Goal: Transaction & Acquisition: Purchase product/service

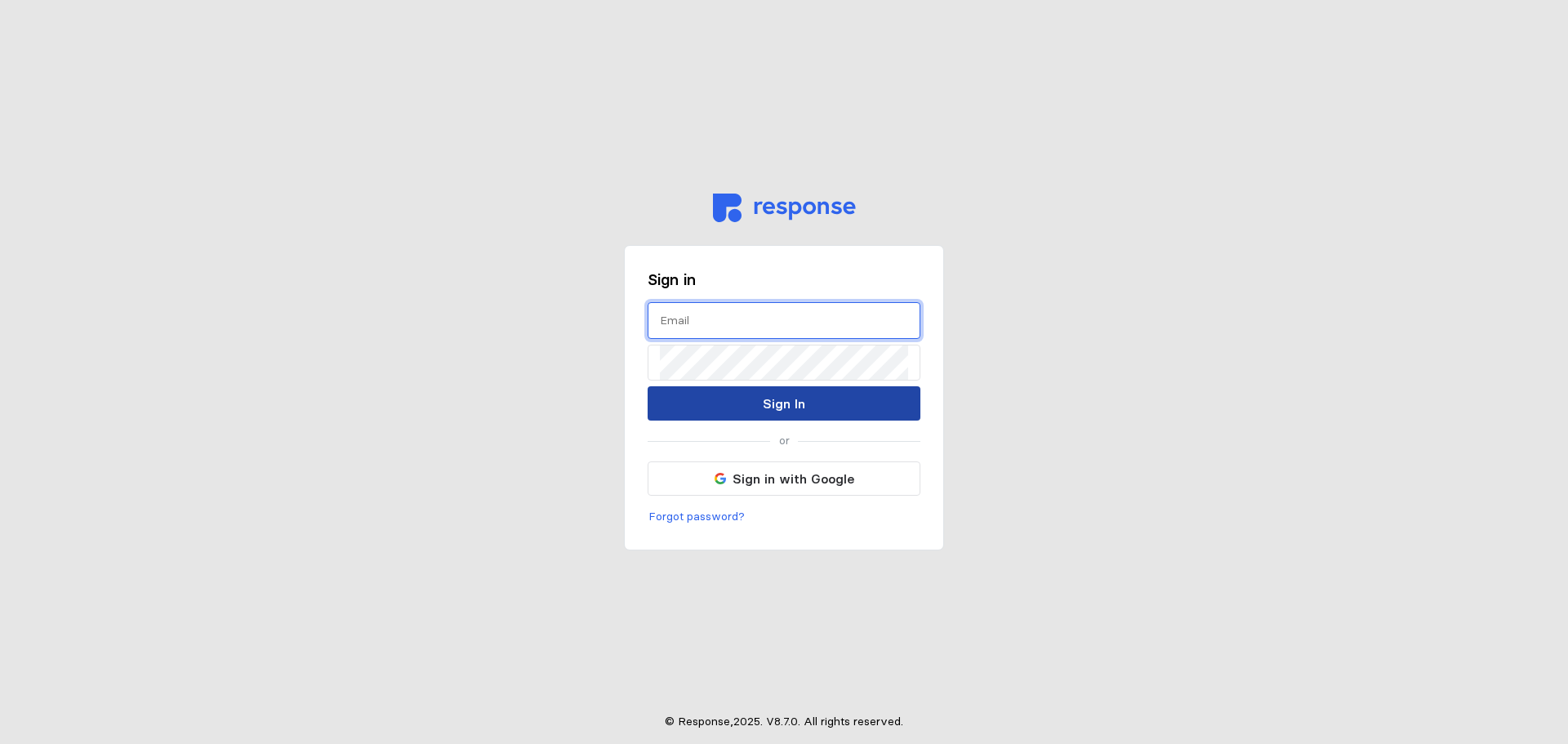
type input "[PERSON_NAME][EMAIL_ADDRESS][PERSON_NAME][DOMAIN_NAME]"
click at [808, 417] on button "Sign In" at bounding box center [784, 403] width 272 height 34
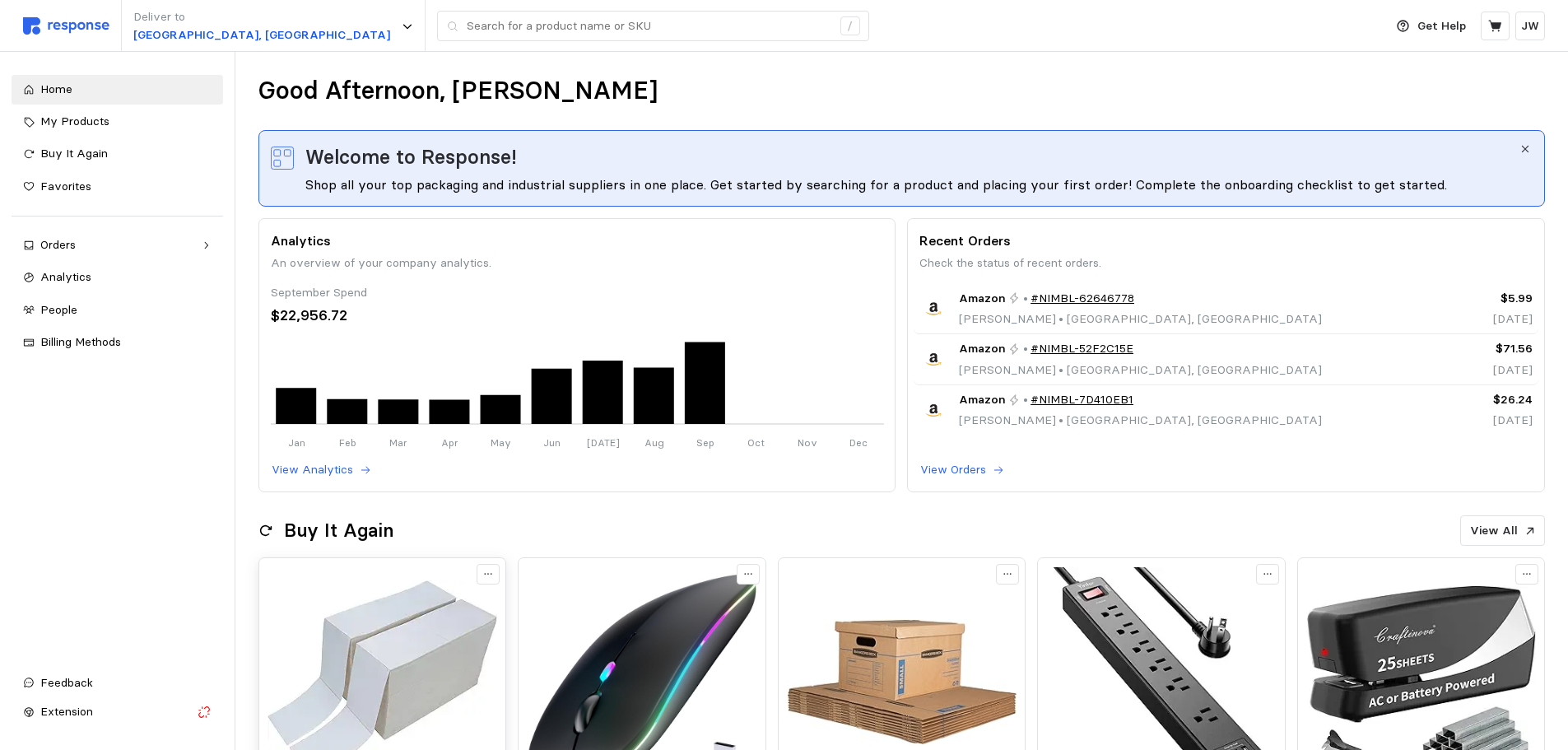
click at [368, 597] on img at bounding box center [381, 681] width 229 height 229
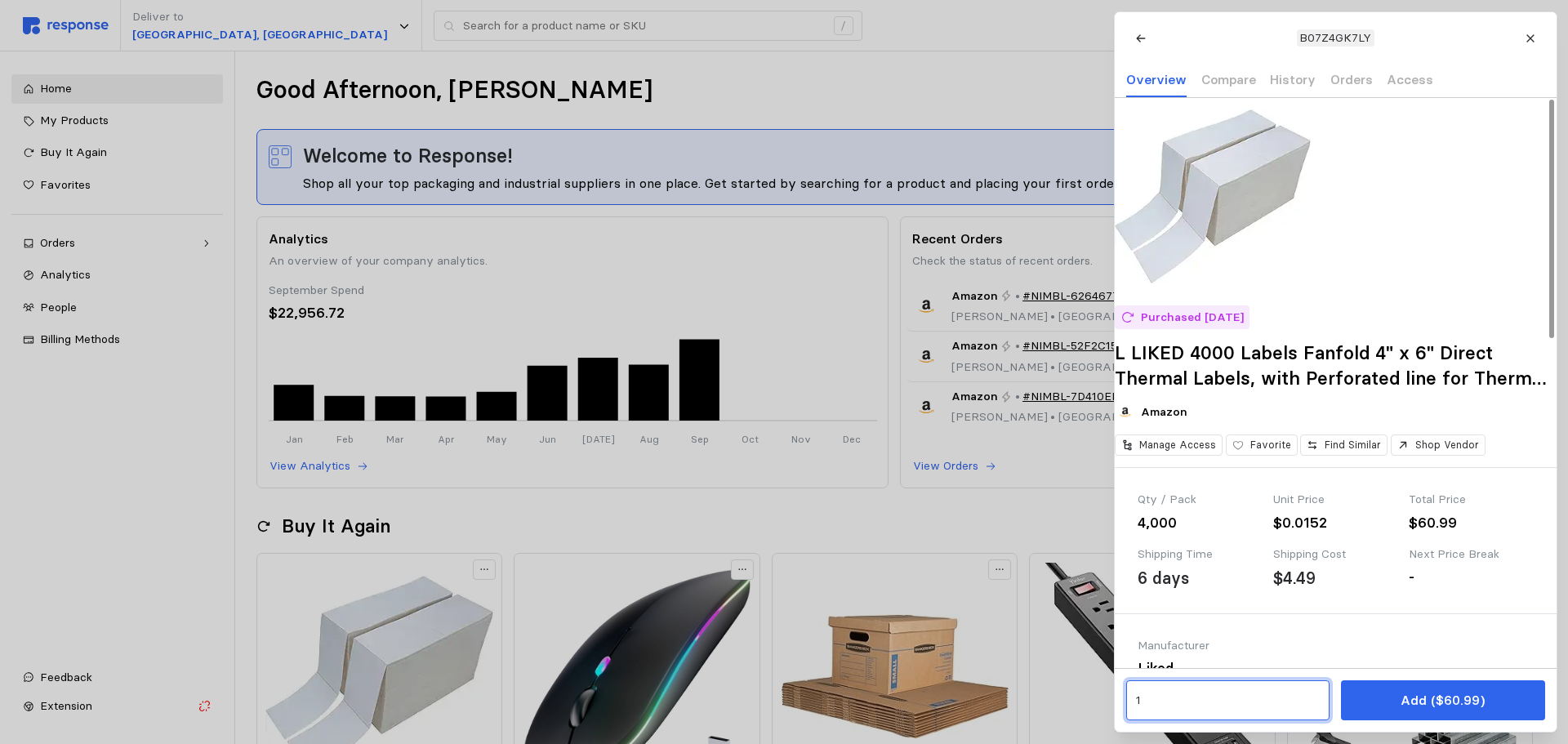
drag, startPoint x: 1160, startPoint y: 710, endPoint x: 726, endPoint y: 585, distance: 451.6
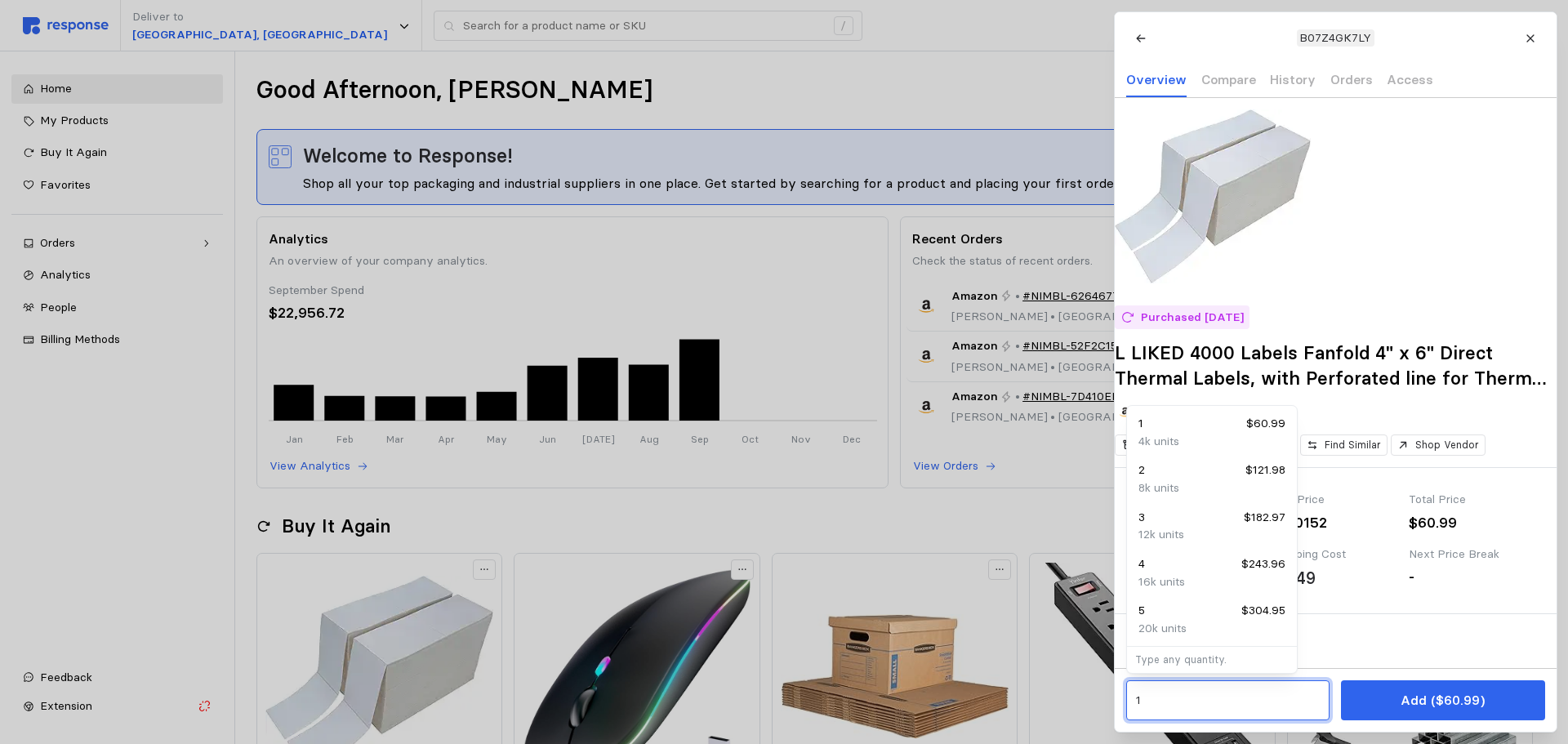
type input "4"
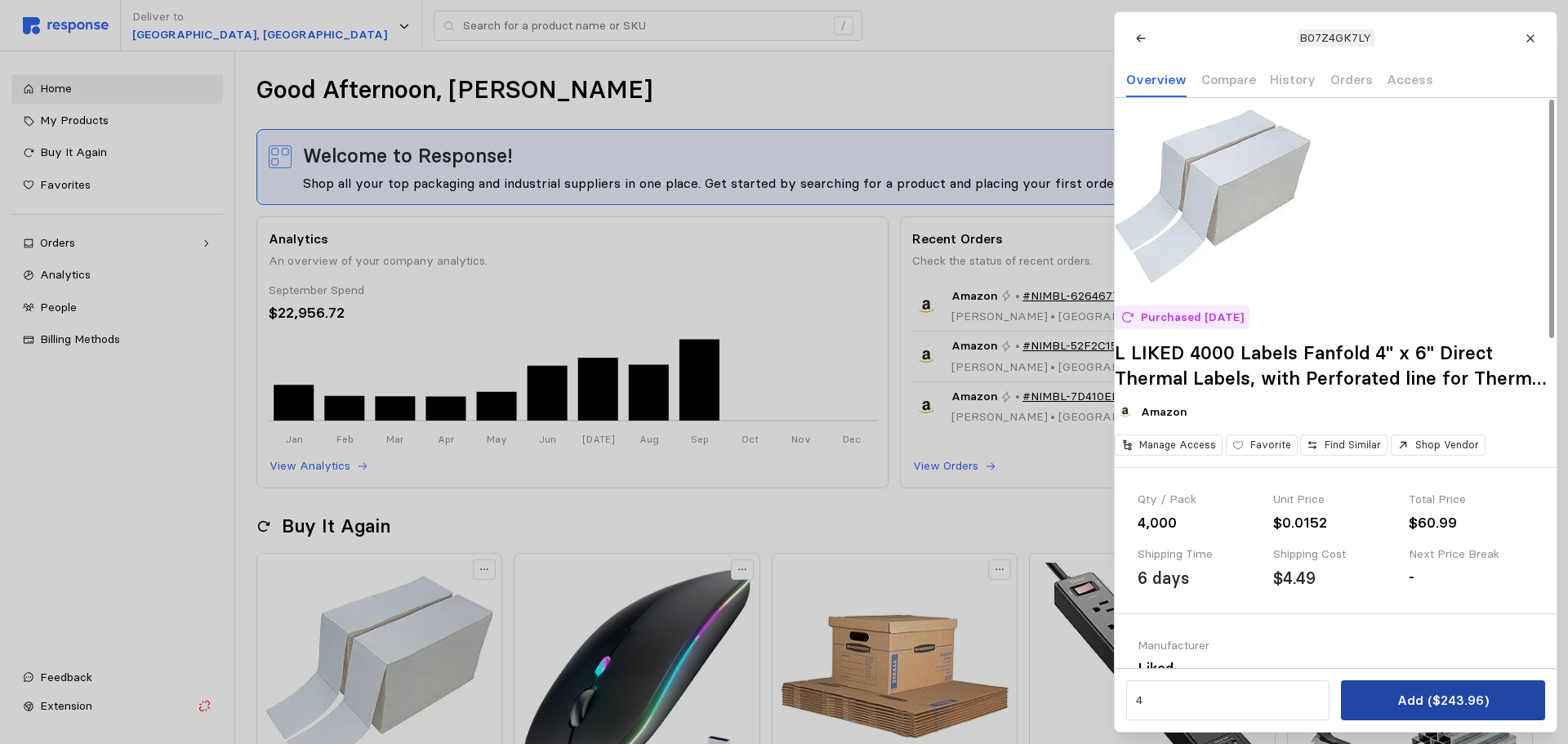
click at [1450, 708] on p "Add ($243.96)" at bounding box center [1442, 700] width 92 height 21
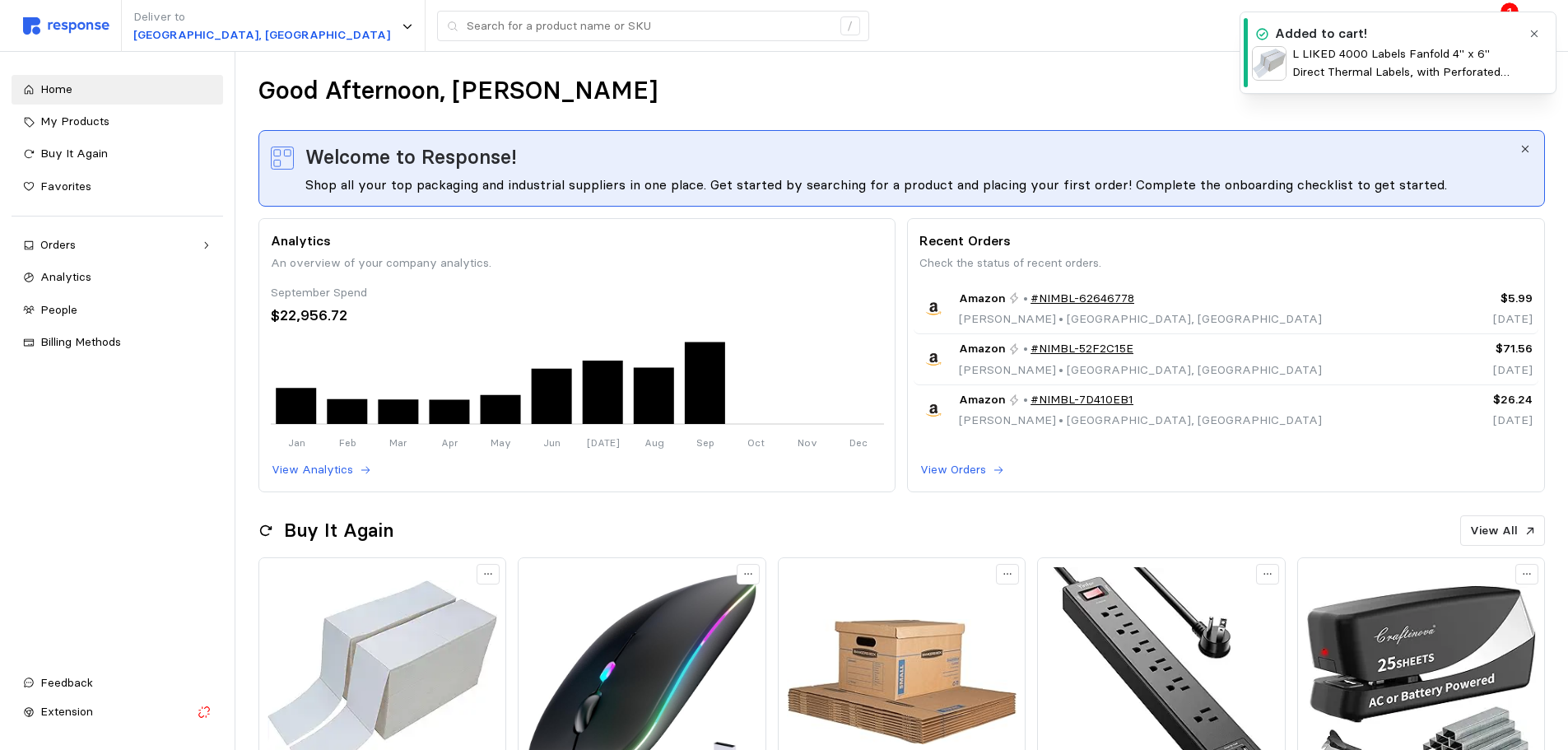
click at [1530, 35] on icon "button" at bounding box center [1534, 34] width 12 height 12
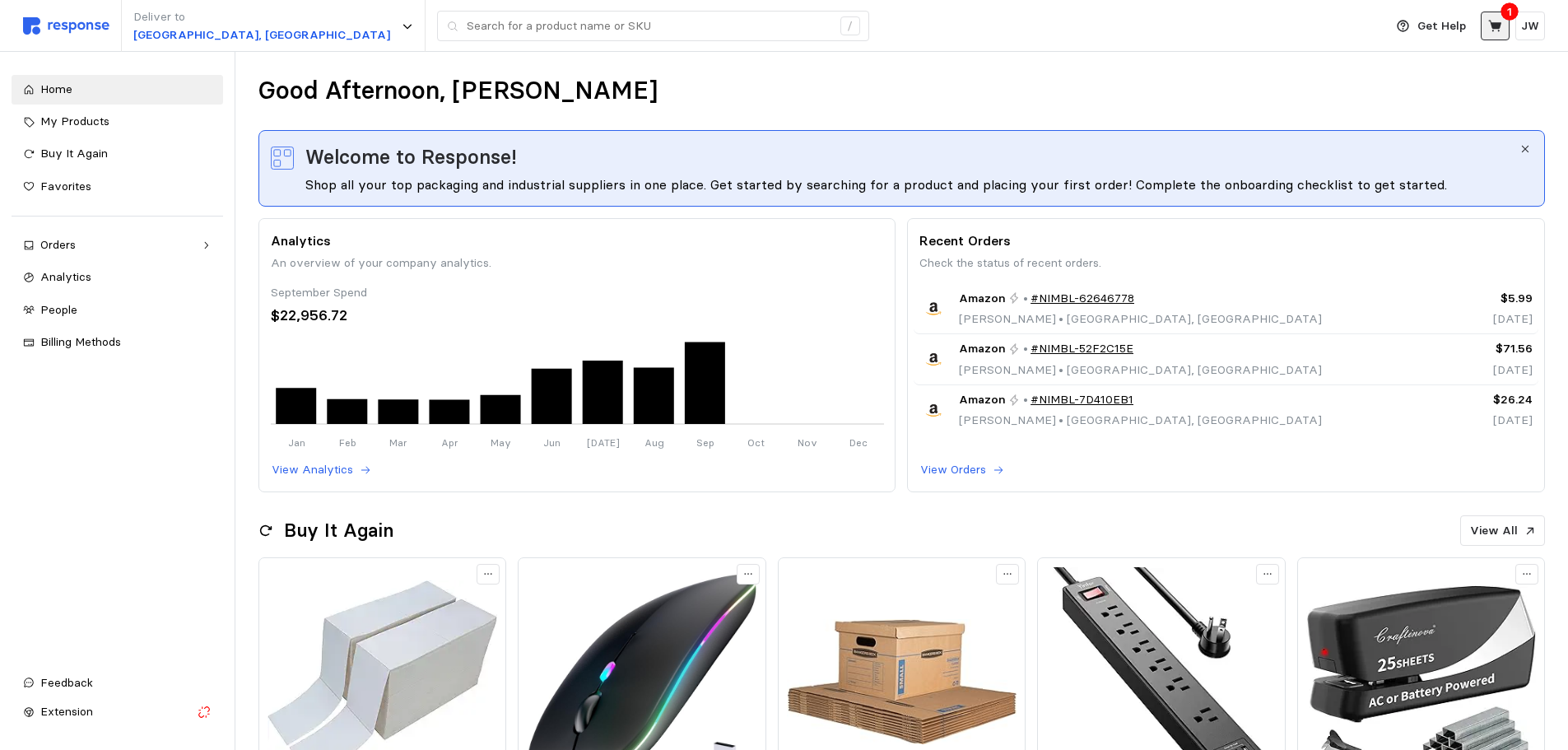
click at [1499, 33] on icon at bounding box center [1496, 26] width 14 height 14
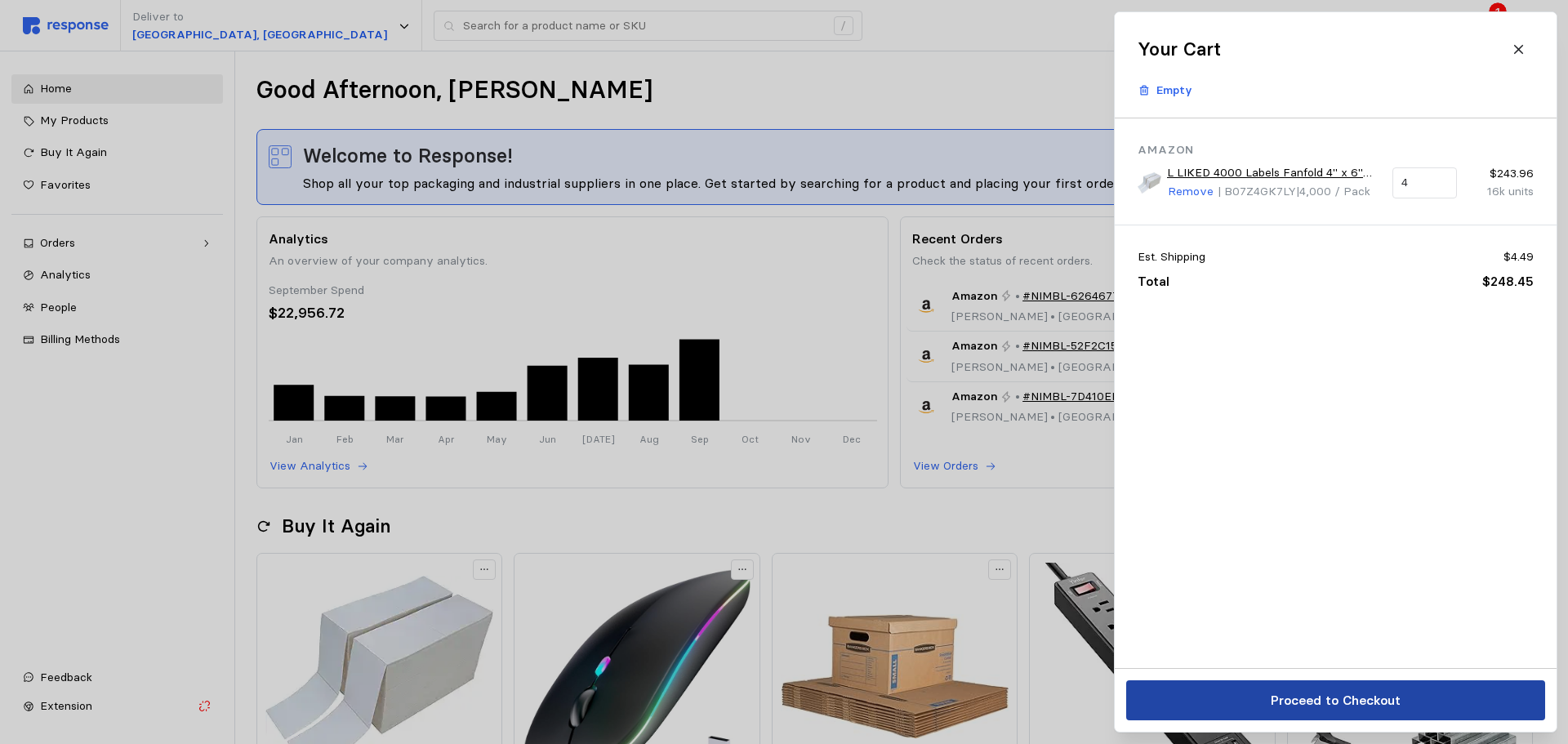
click at [1332, 696] on p "Proceed to Checkout" at bounding box center [1334, 700] width 129 height 21
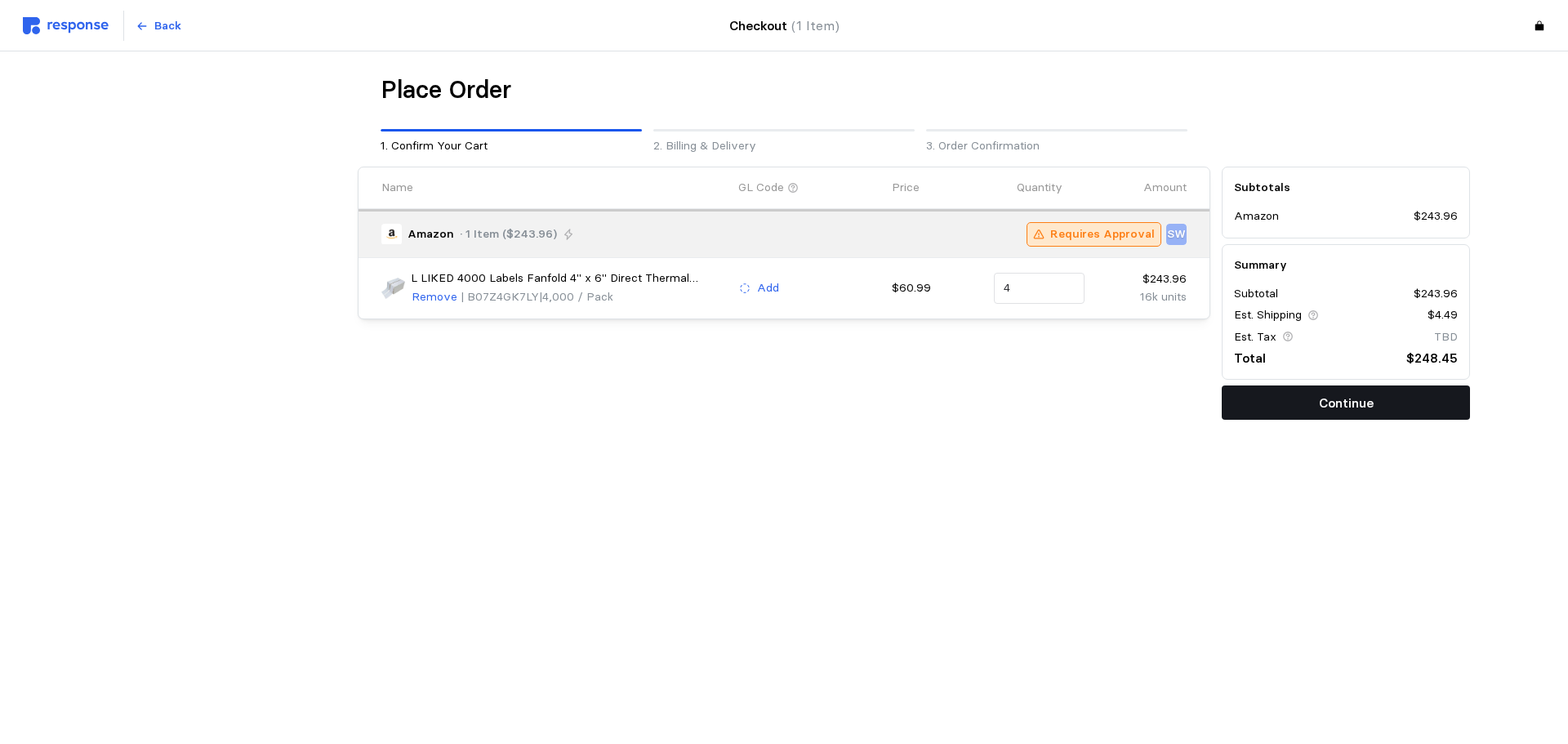
click at [1309, 413] on button "Continue" at bounding box center [1345, 403] width 248 height 34
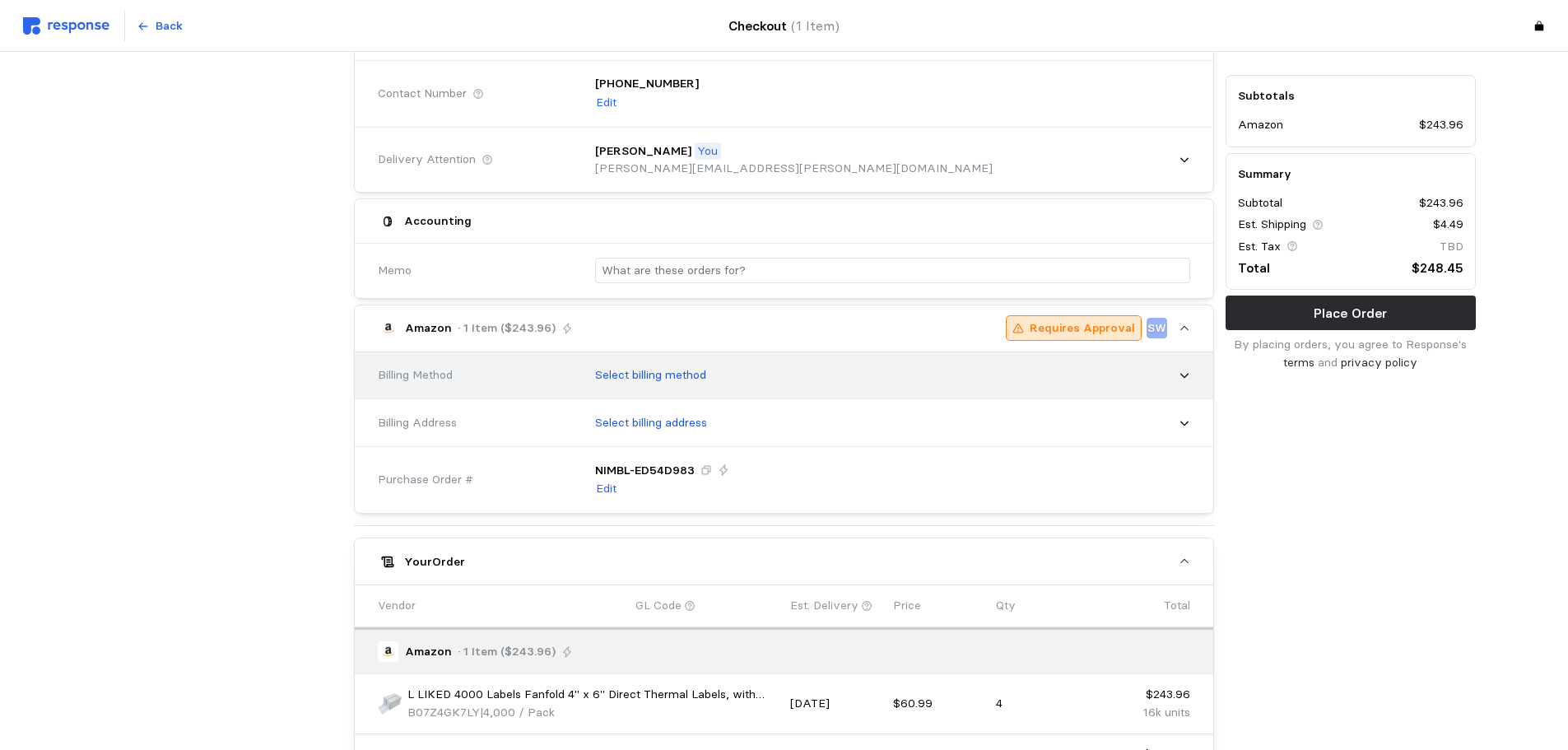
scroll to position [53, 0]
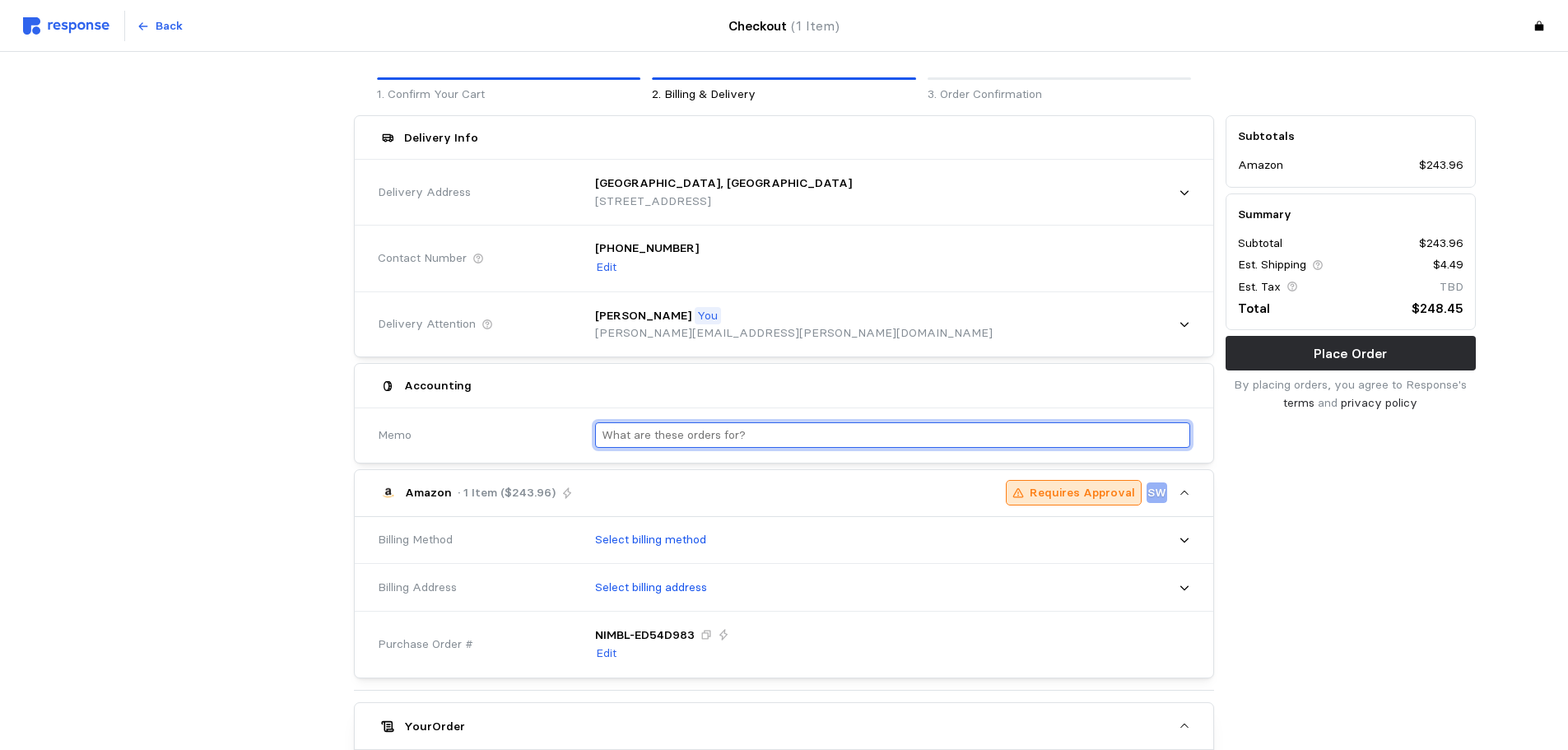
click at [676, 434] on input "text" at bounding box center [892, 435] width 582 height 24
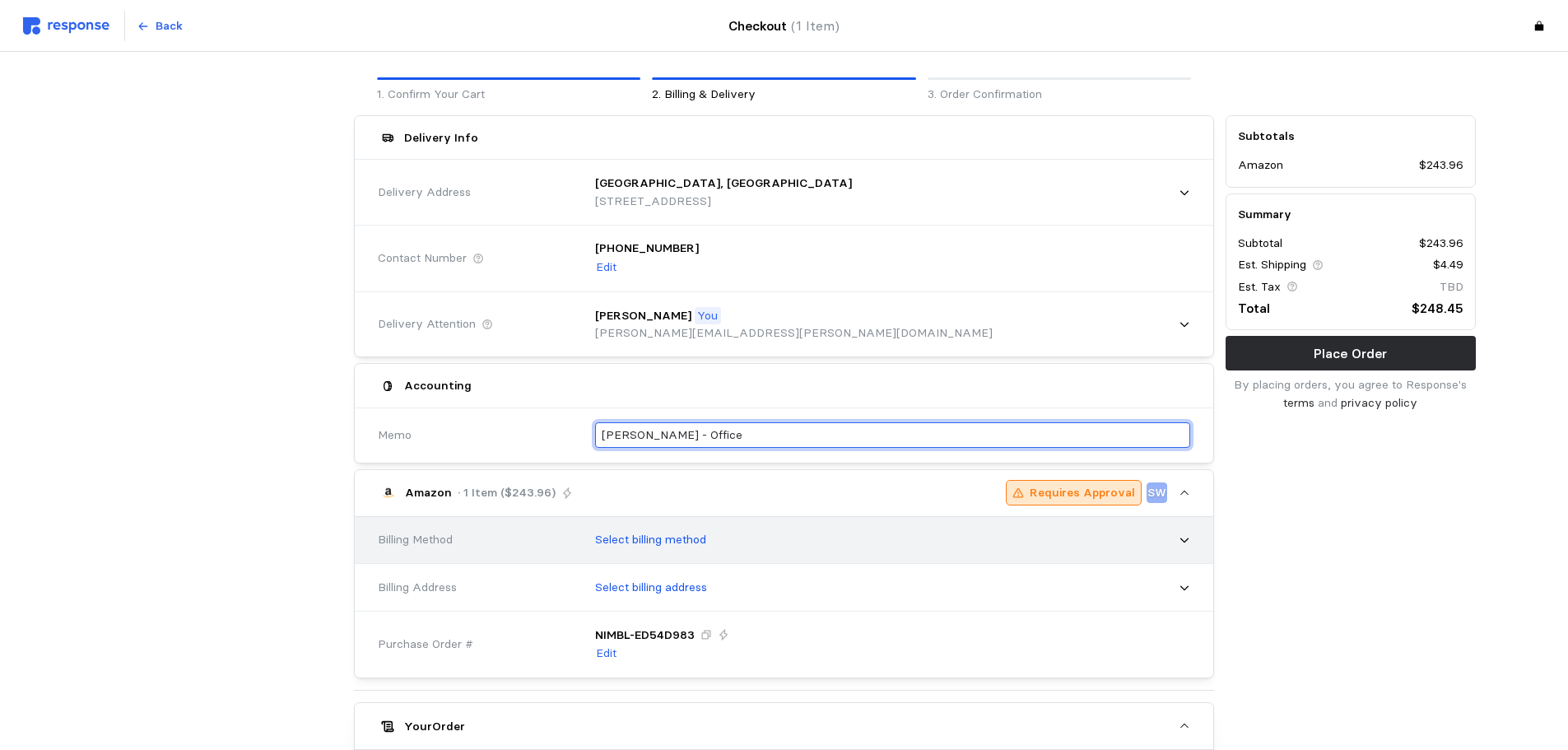
type input "[PERSON_NAME] - Office"
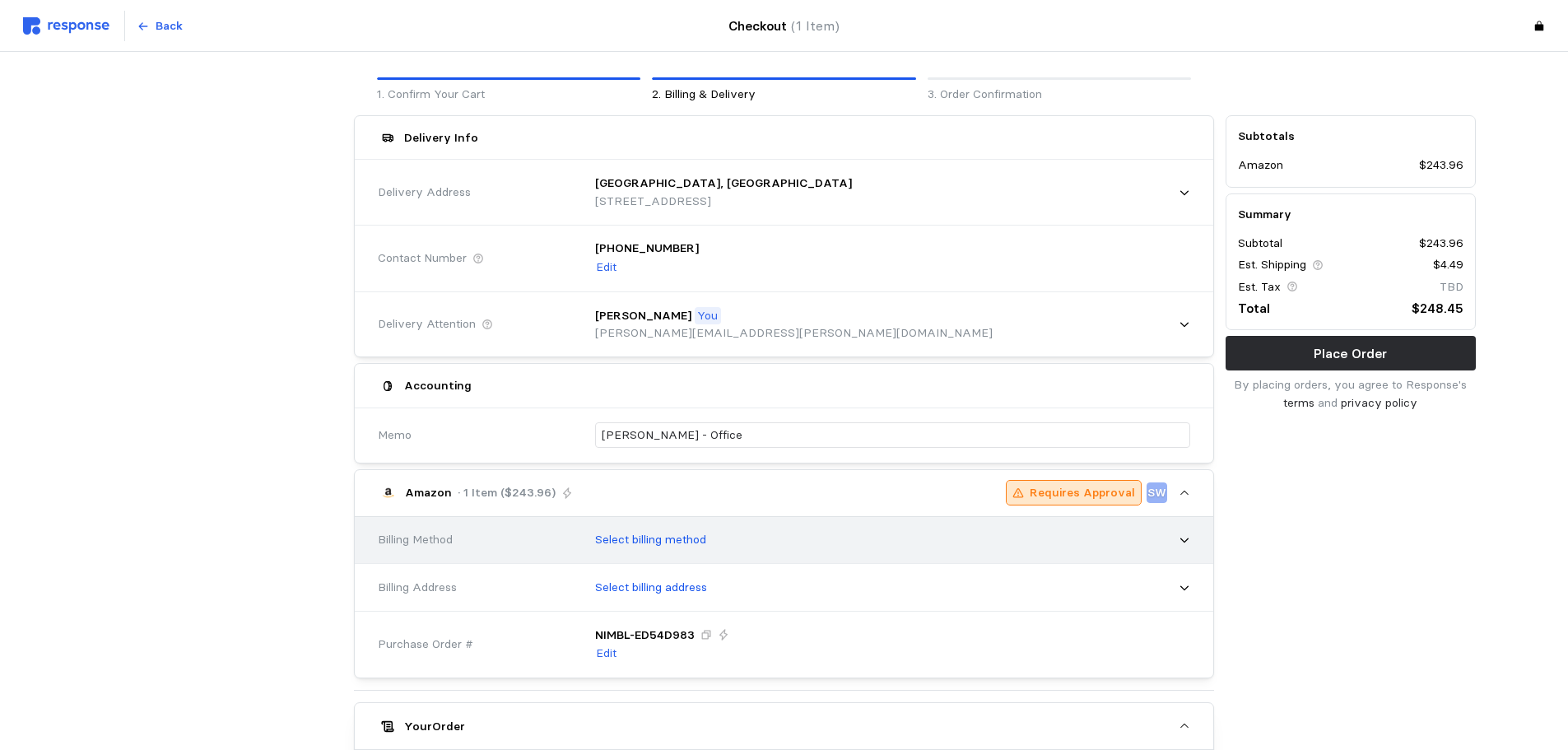
click at [680, 530] on div "Select billing method" at bounding box center [887, 539] width 607 height 41
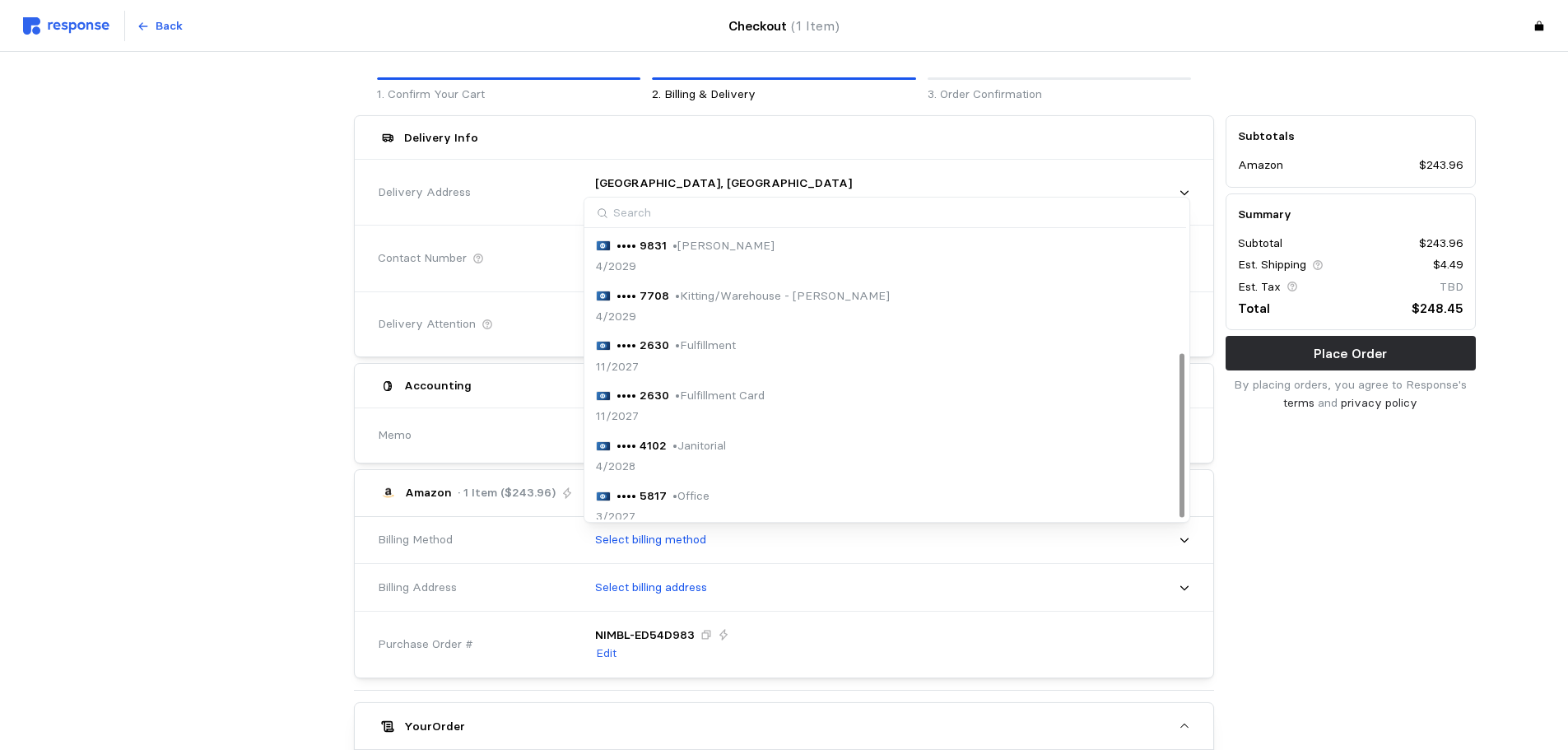
scroll to position [212, 0]
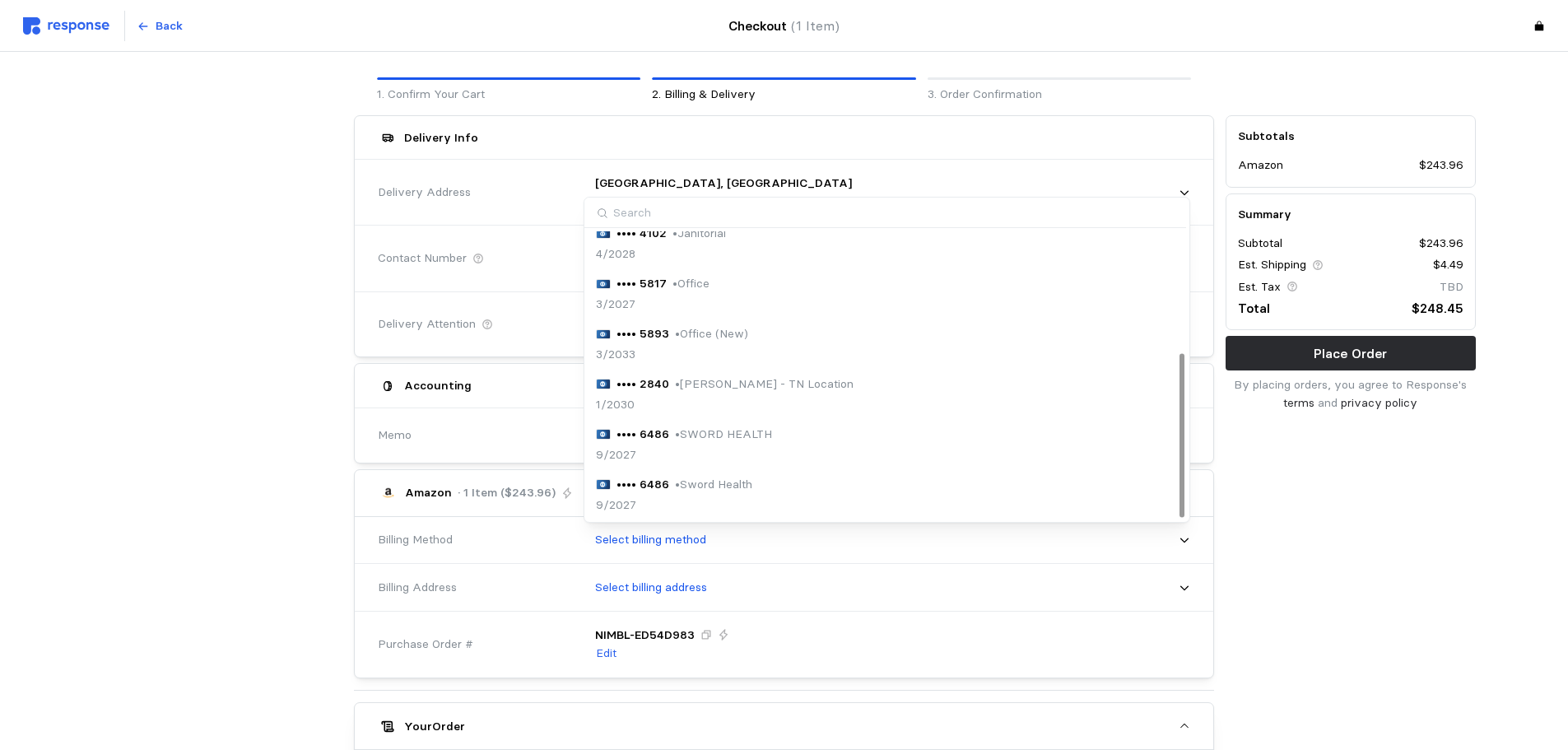
click at [788, 329] on div "•••• 5893 • Office (New) 3/2033" at bounding box center [887, 344] width 582 height 39
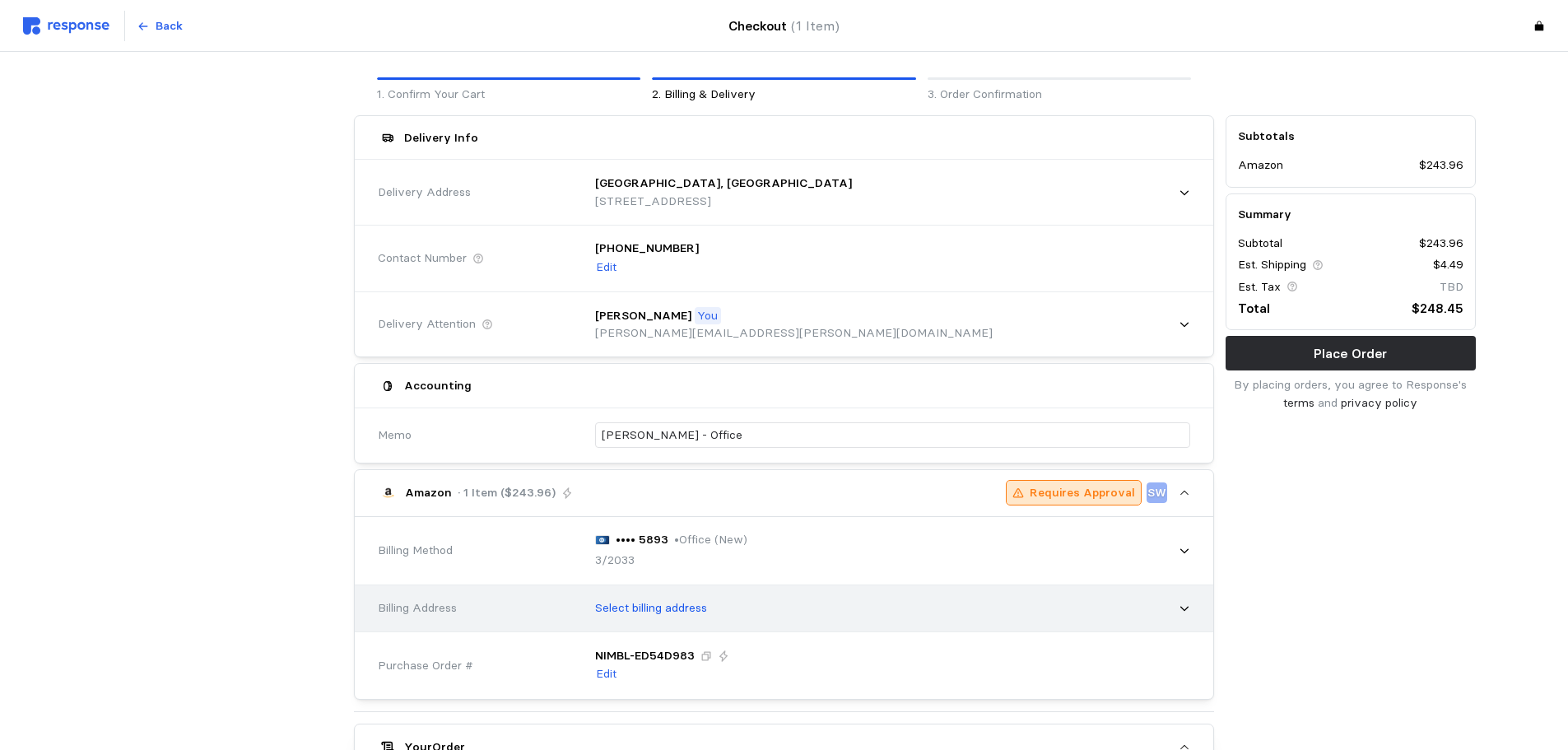
click at [678, 618] on div "Select billing address" at bounding box center [887, 608] width 607 height 41
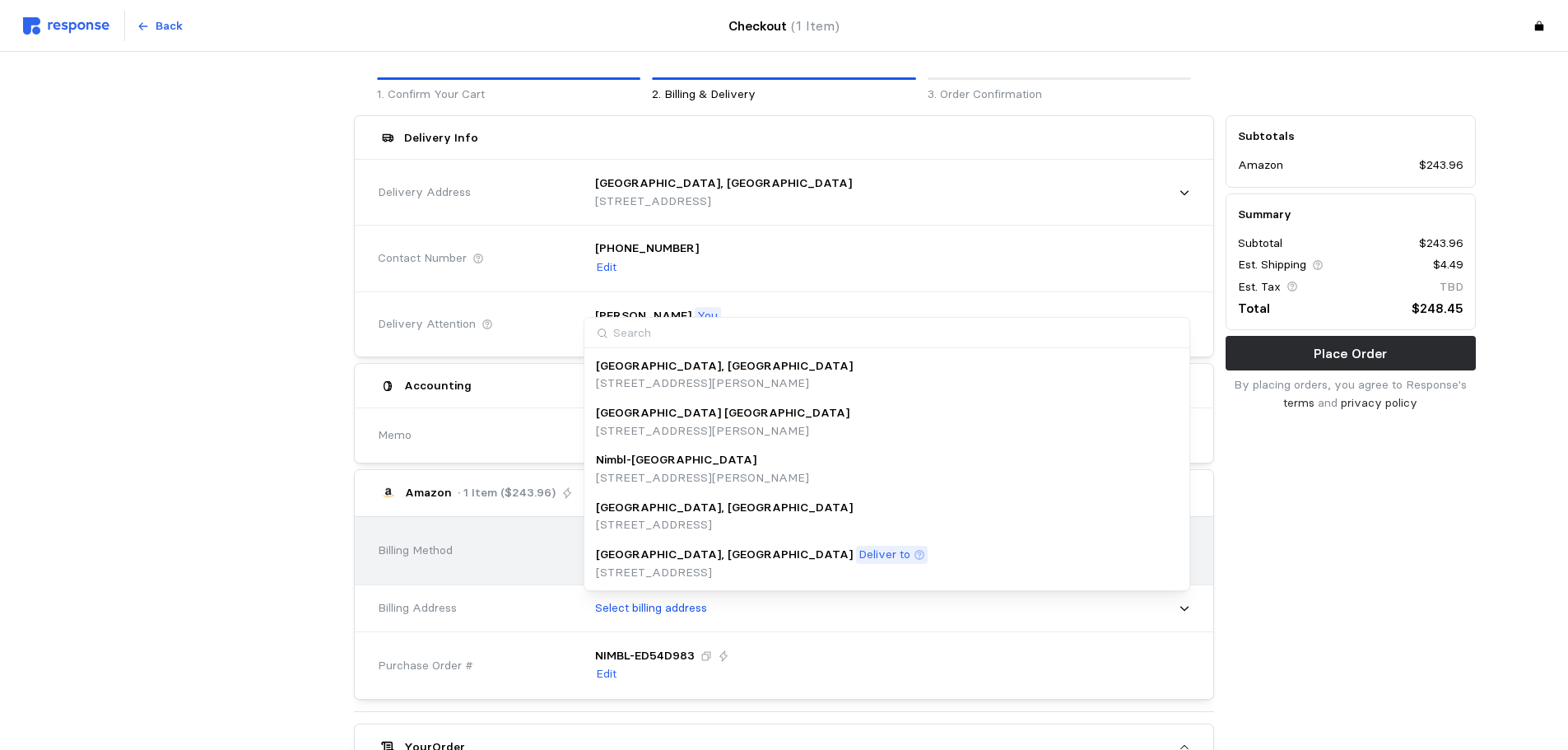
click at [811, 528] on p "[STREET_ADDRESS]" at bounding box center [724, 525] width 256 height 18
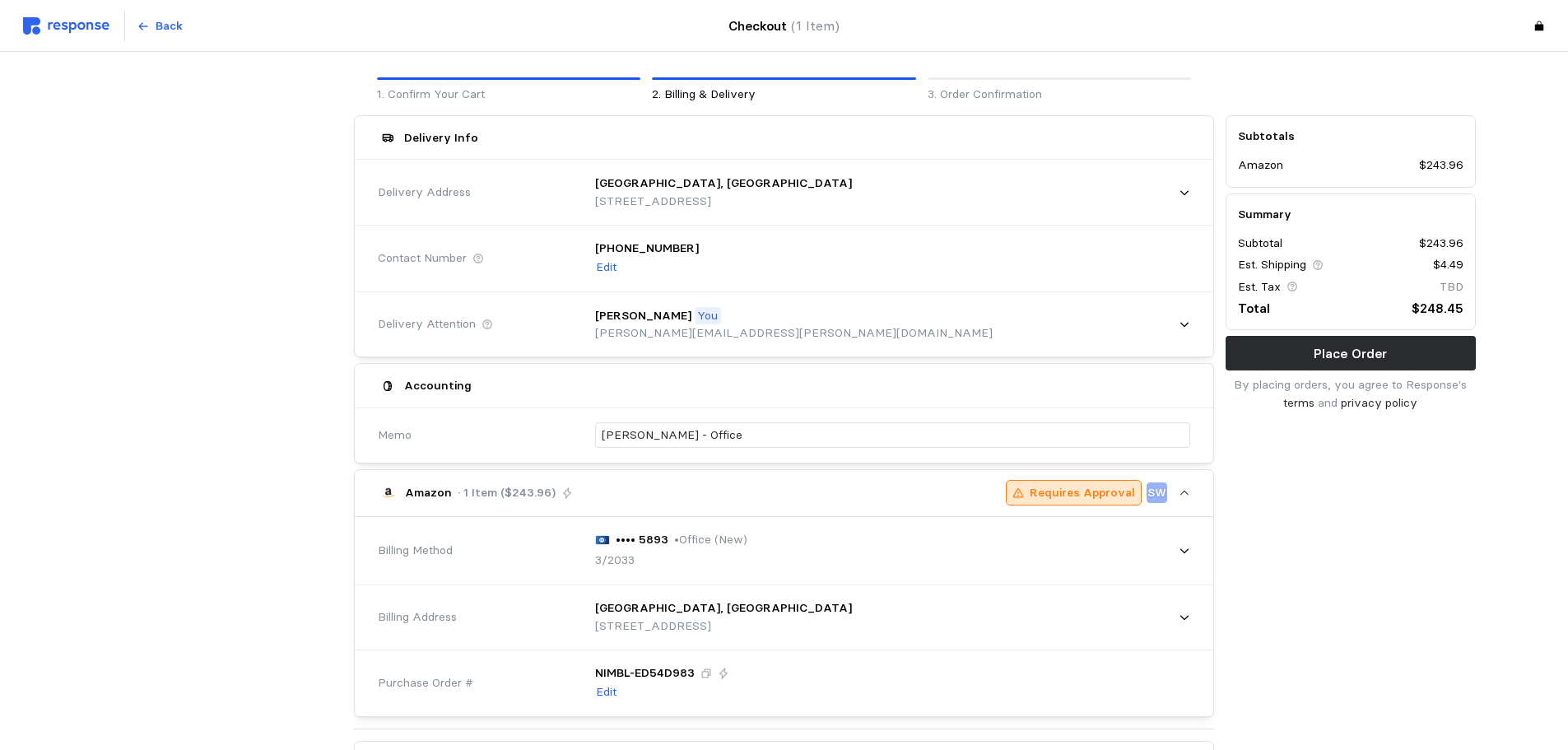
click at [1391, 583] on div "Subtotals Amazon $243.96 Summary Subtotal $243.96 Est. Shipping $4.49 Est. Tax …" at bounding box center [1351, 611] width 262 height 1005
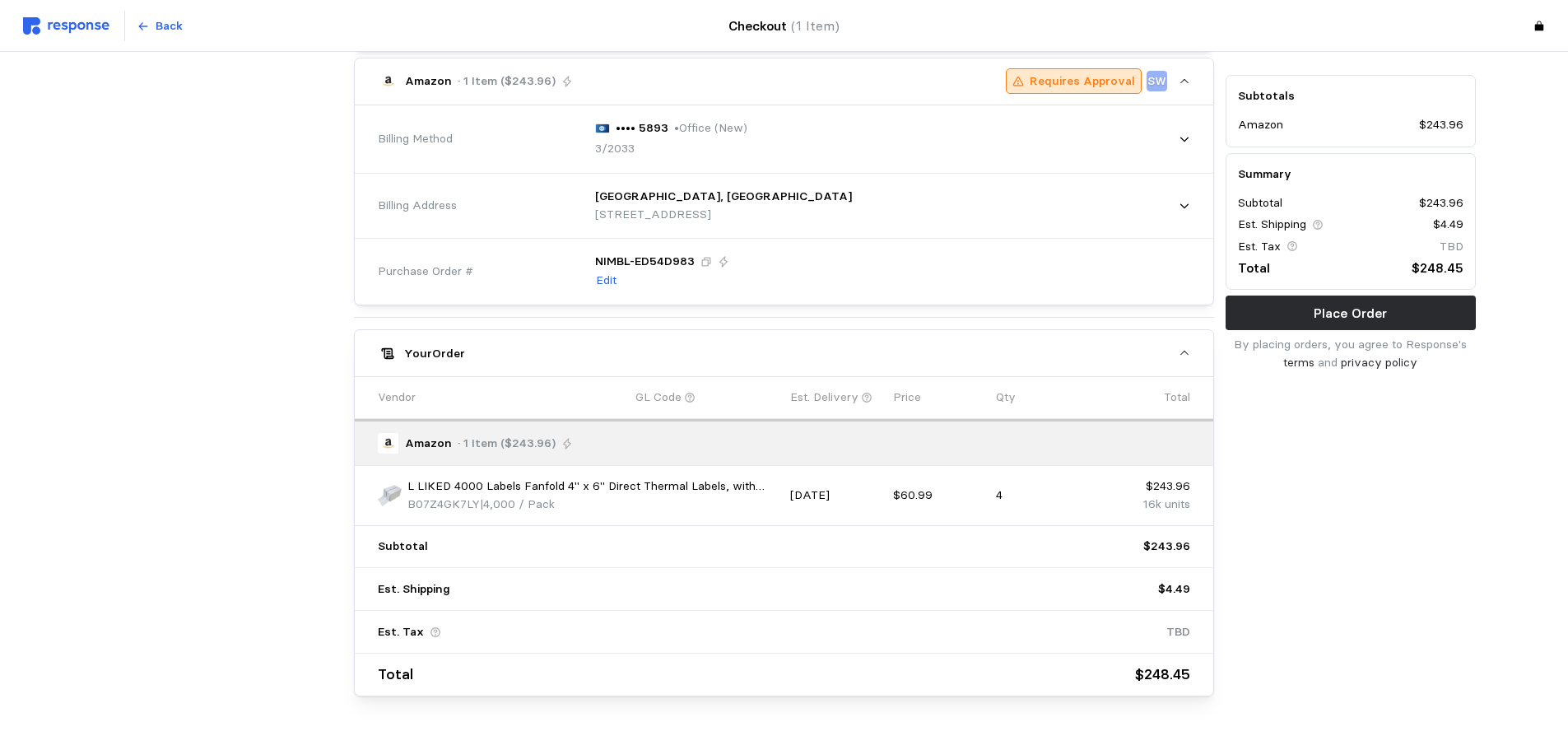
scroll to position [217, 0]
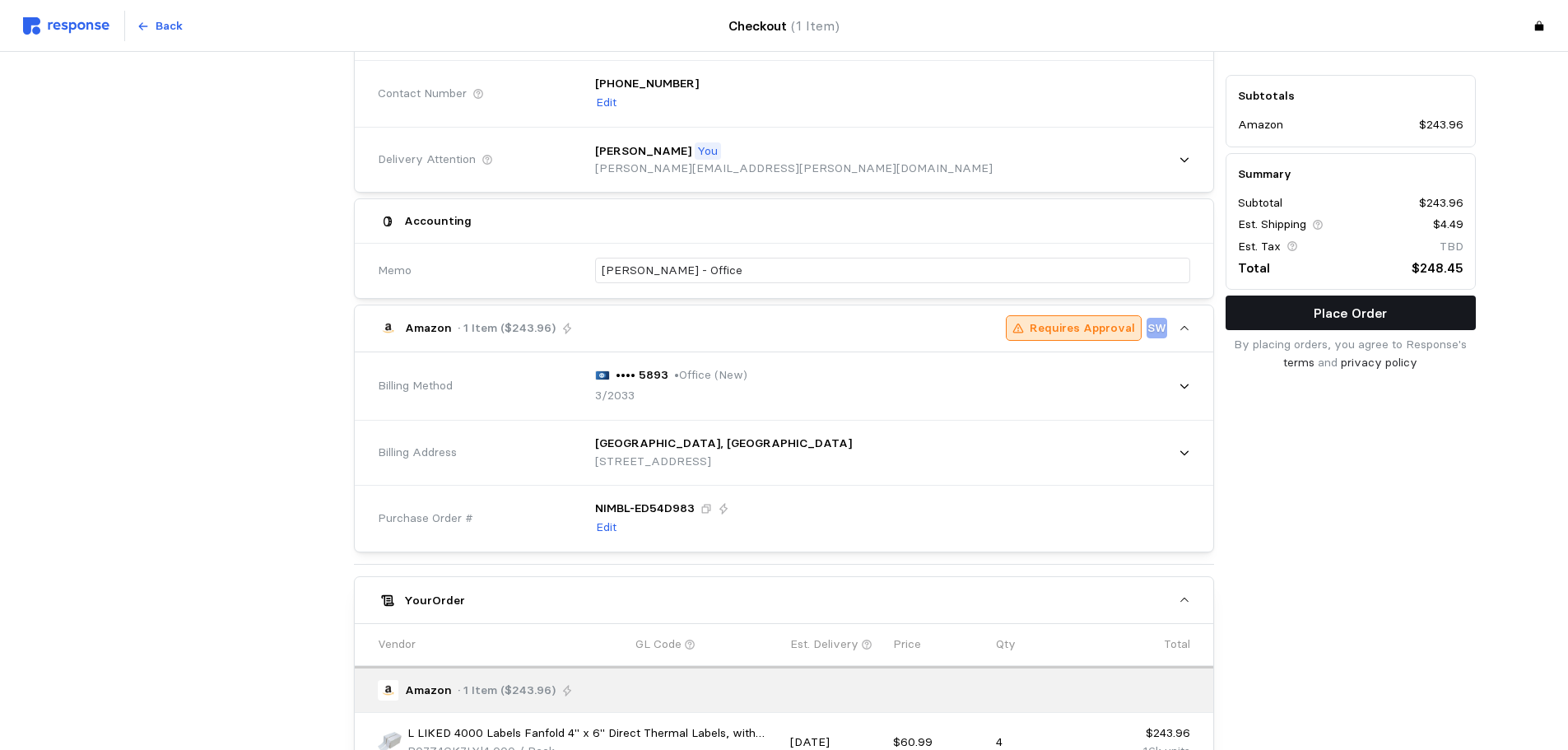
click at [1351, 301] on button "Place Order" at bounding box center [1351, 312] width 250 height 34
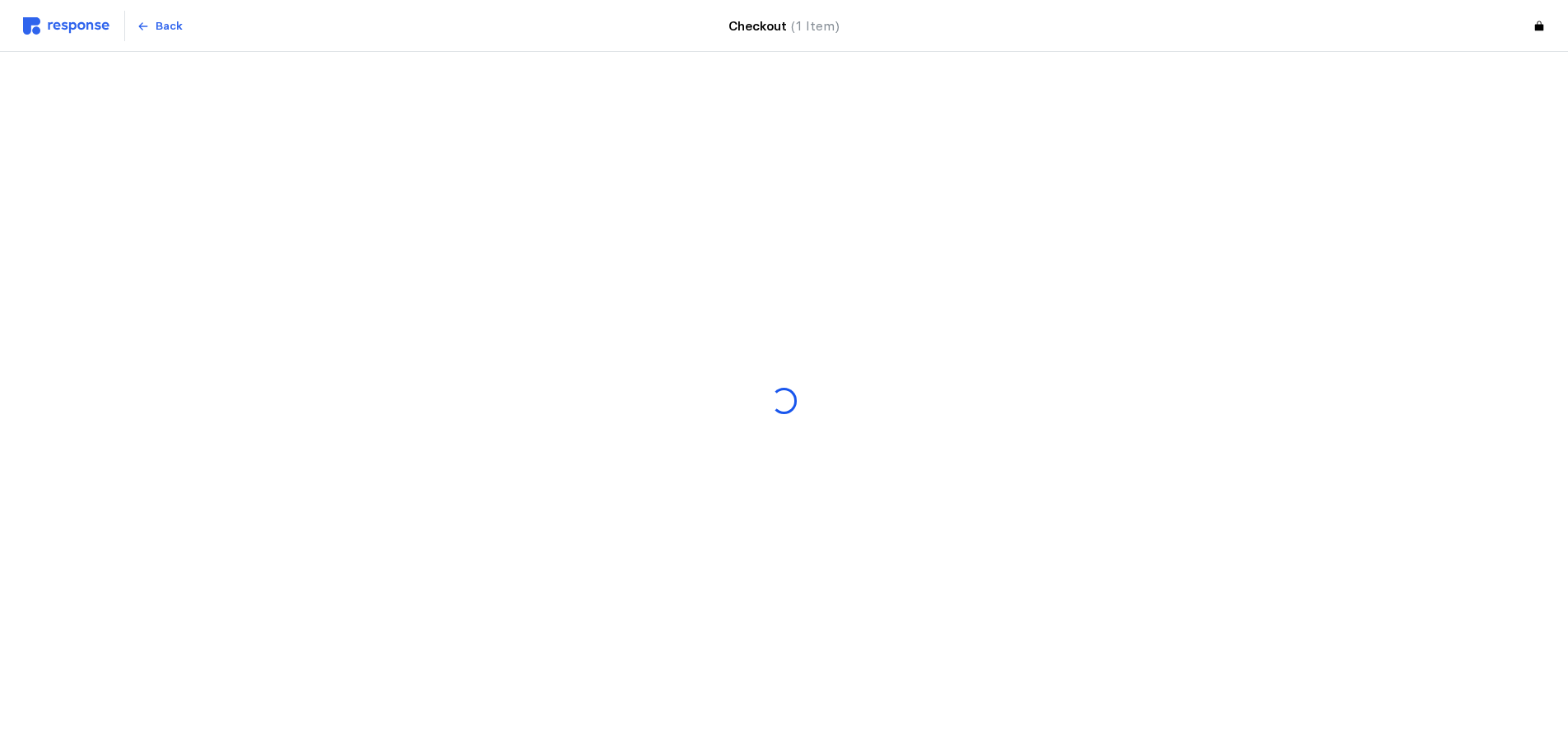
scroll to position [0, 0]
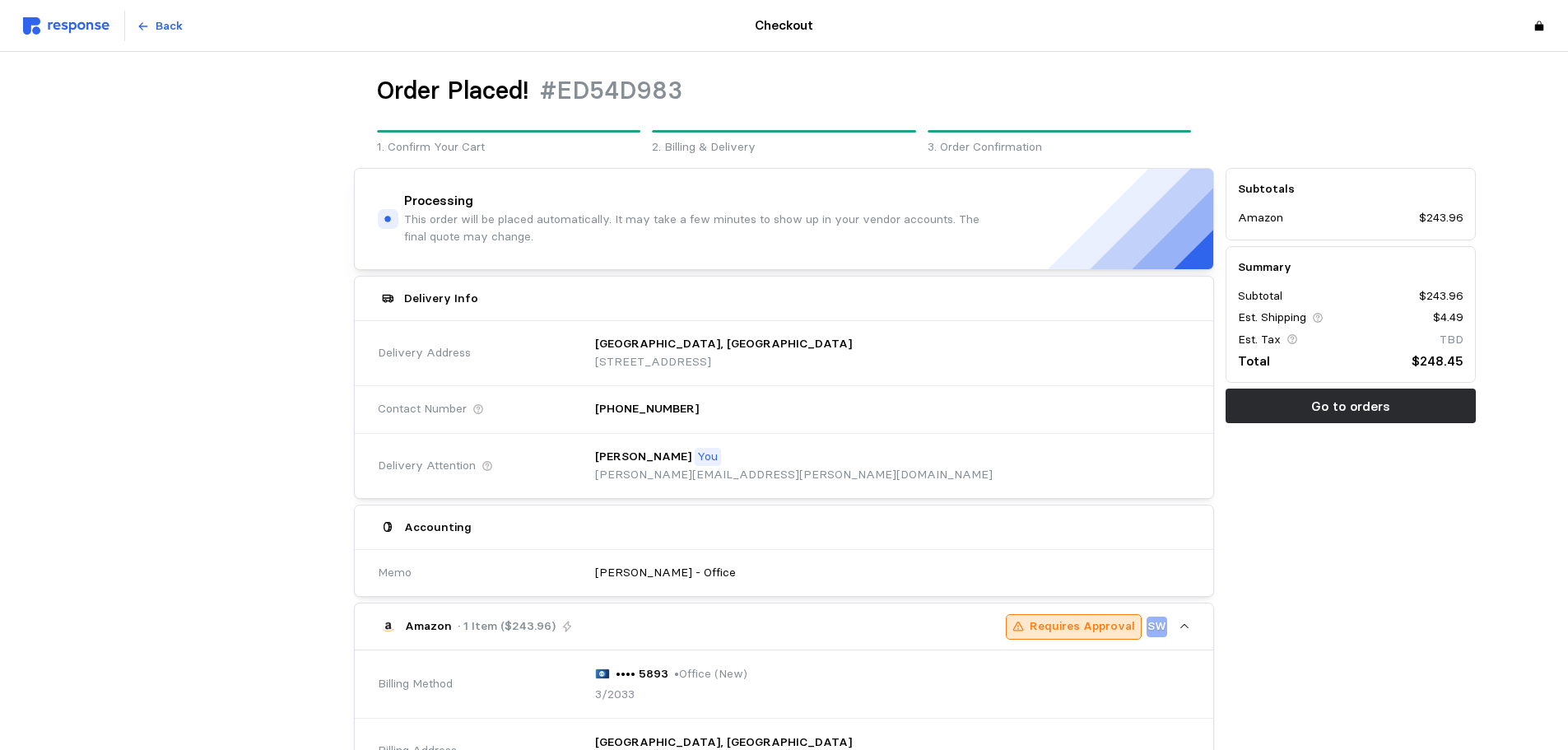
click at [1187, 619] on button "Amazon · 1 Item ($243.96) Requires Approval SW" at bounding box center [784, 626] width 859 height 46
click at [1188, 619] on button "Amazon · 1 Item ($243.96) Requires Approval SW" at bounding box center [784, 626] width 859 height 46
